Goal: Information Seeking & Learning: Compare options

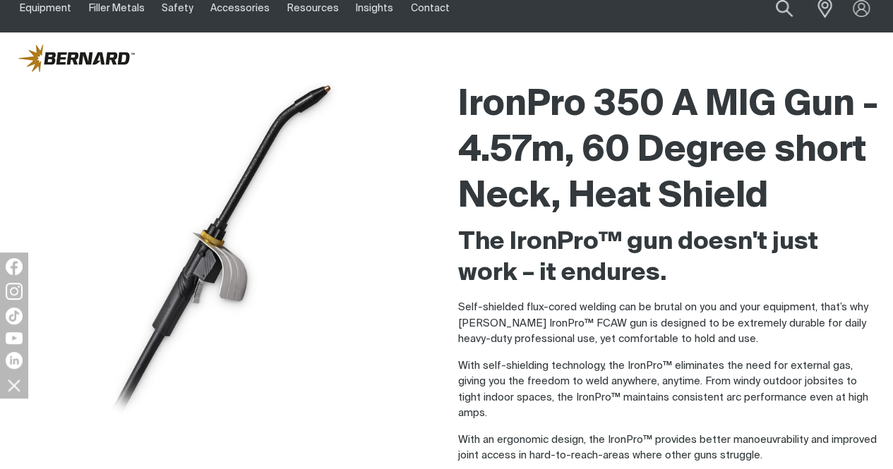
scroll to position [71, 0]
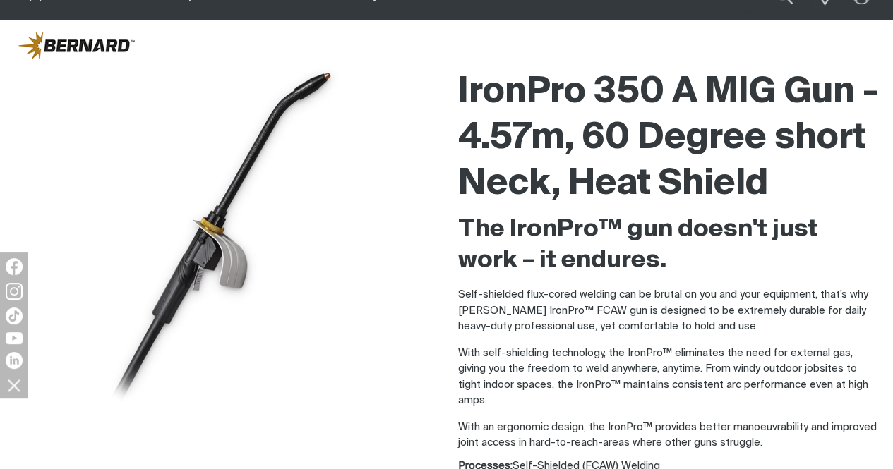
click at [242, 185] on img at bounding box center [223, 239] width 353 height 353
